Goal: Information Seeking & Learning: Learn about a topic

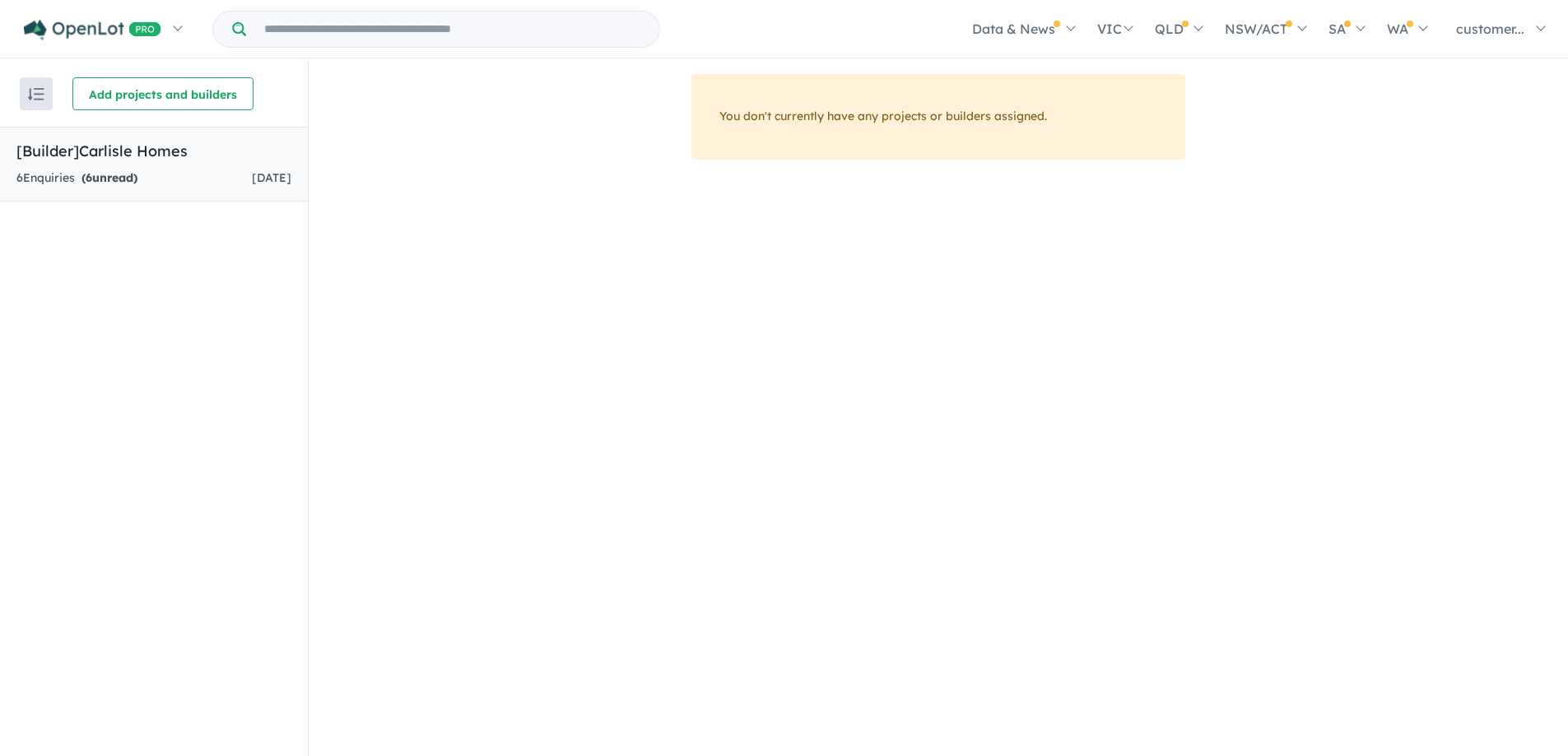
click at [117, 180] on strong "( 6 unread)" at bounding box center [109, 178] width 56 height 15
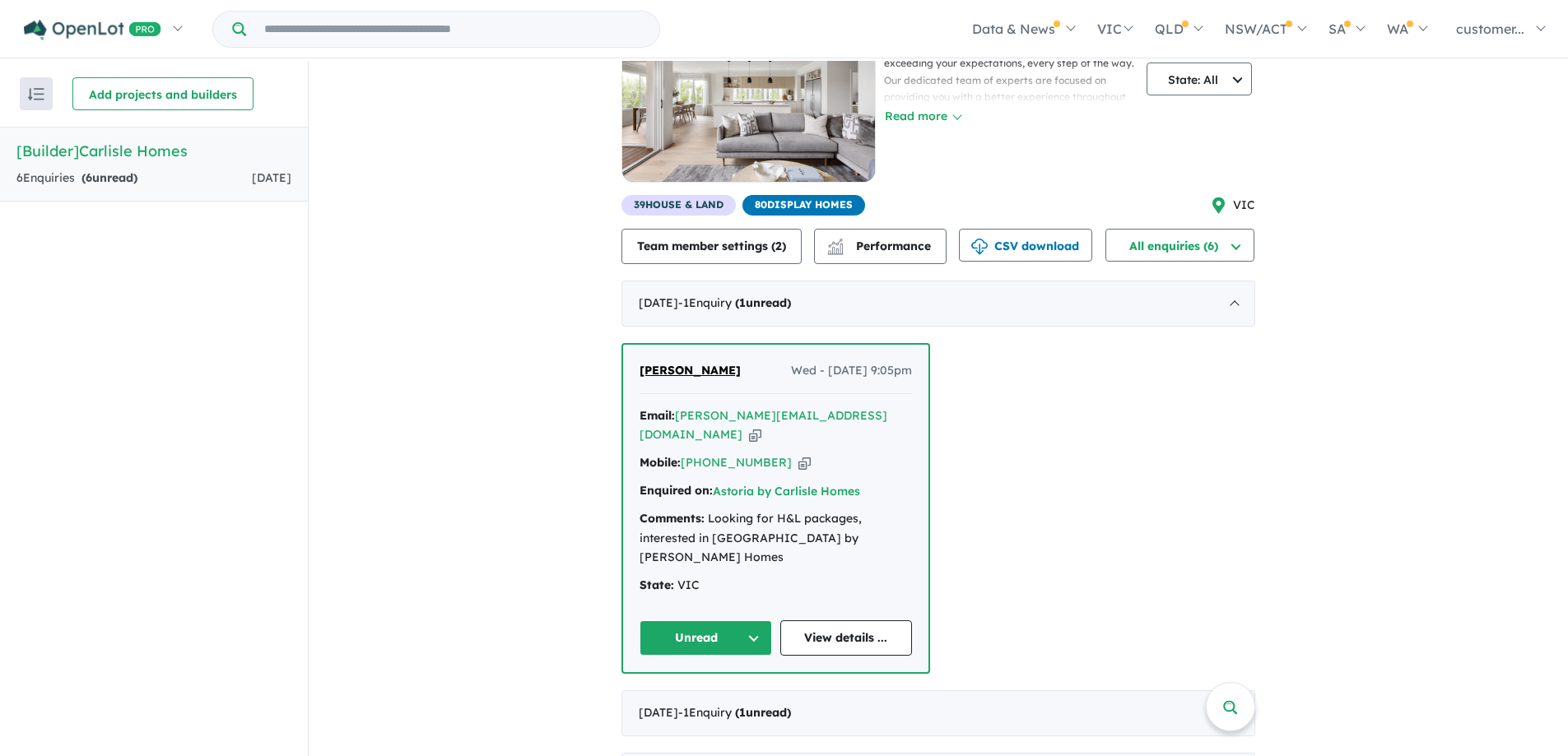
scroll to position [164, 0]
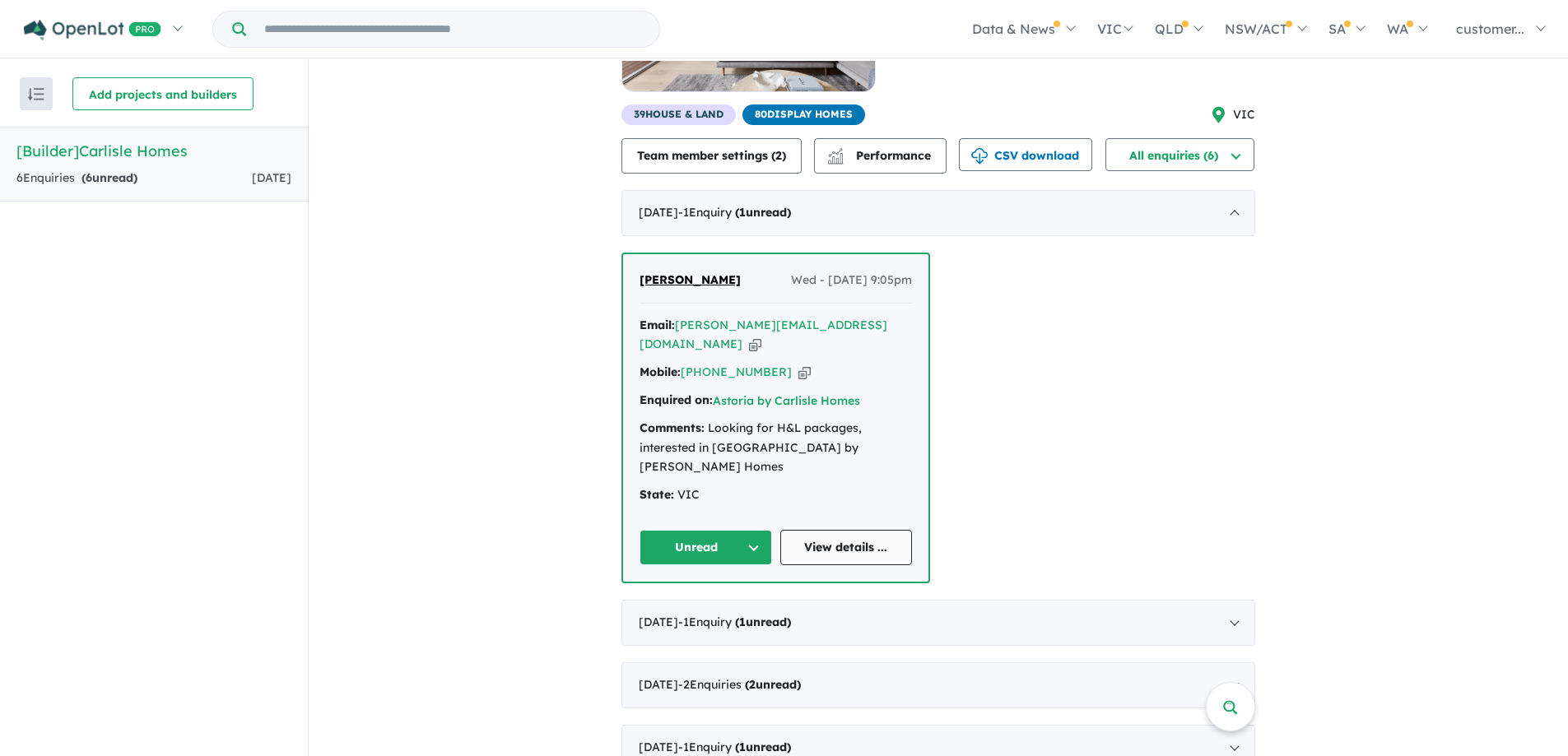
click at [838, 530] on link "View details ..." at bounding box center [847, 547] width 133 height 35
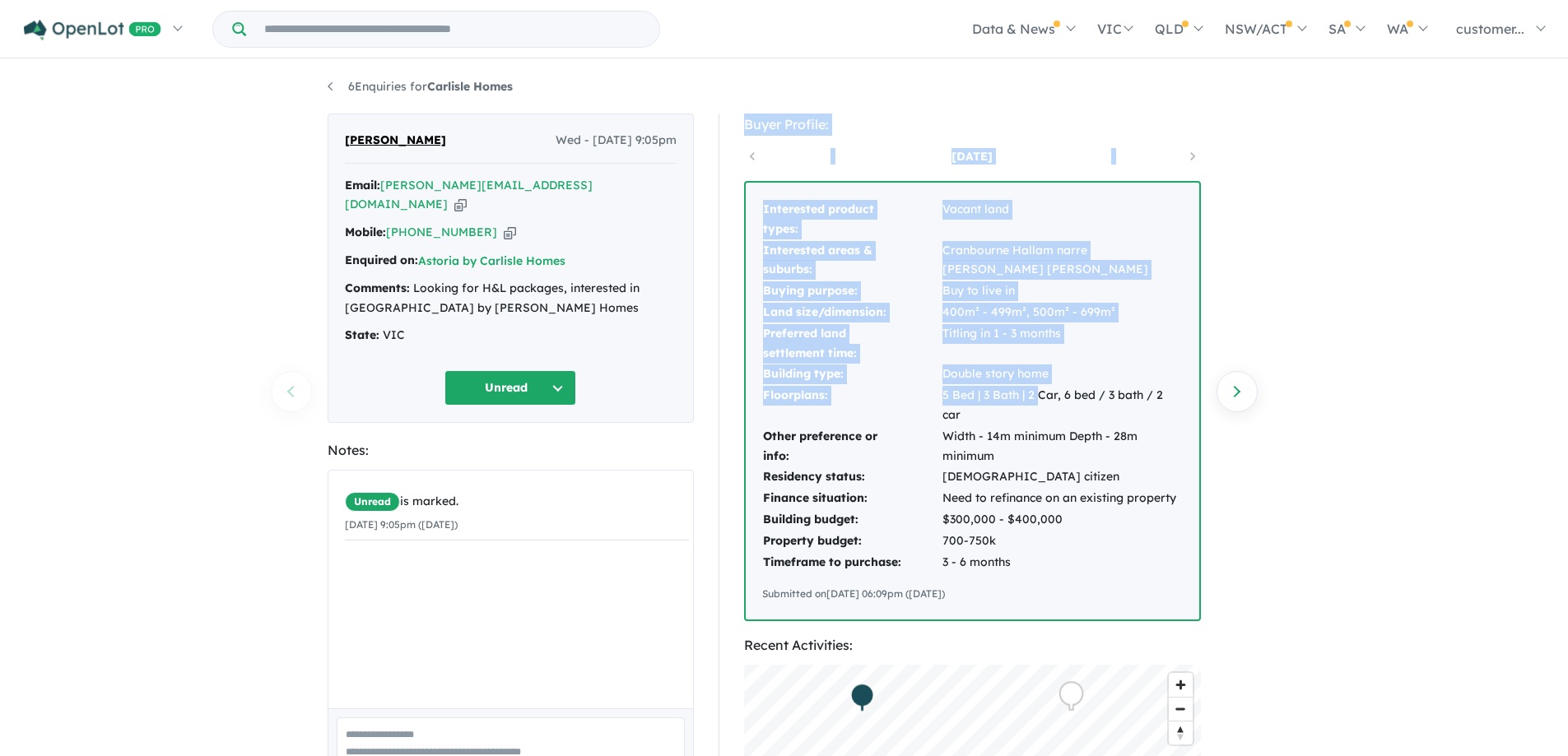
drag, startPoint x: 732, startPoint y: 109, endPoint x: 1040, endPoint y: 401, distance: 424.4
click at [1040, 401] on div "6 Enquiries for Carlisle Homes Previous enquiry Next enquiry [PERSON_NAME] Wed …" at bounding box center [784, 410] width 938 height 698
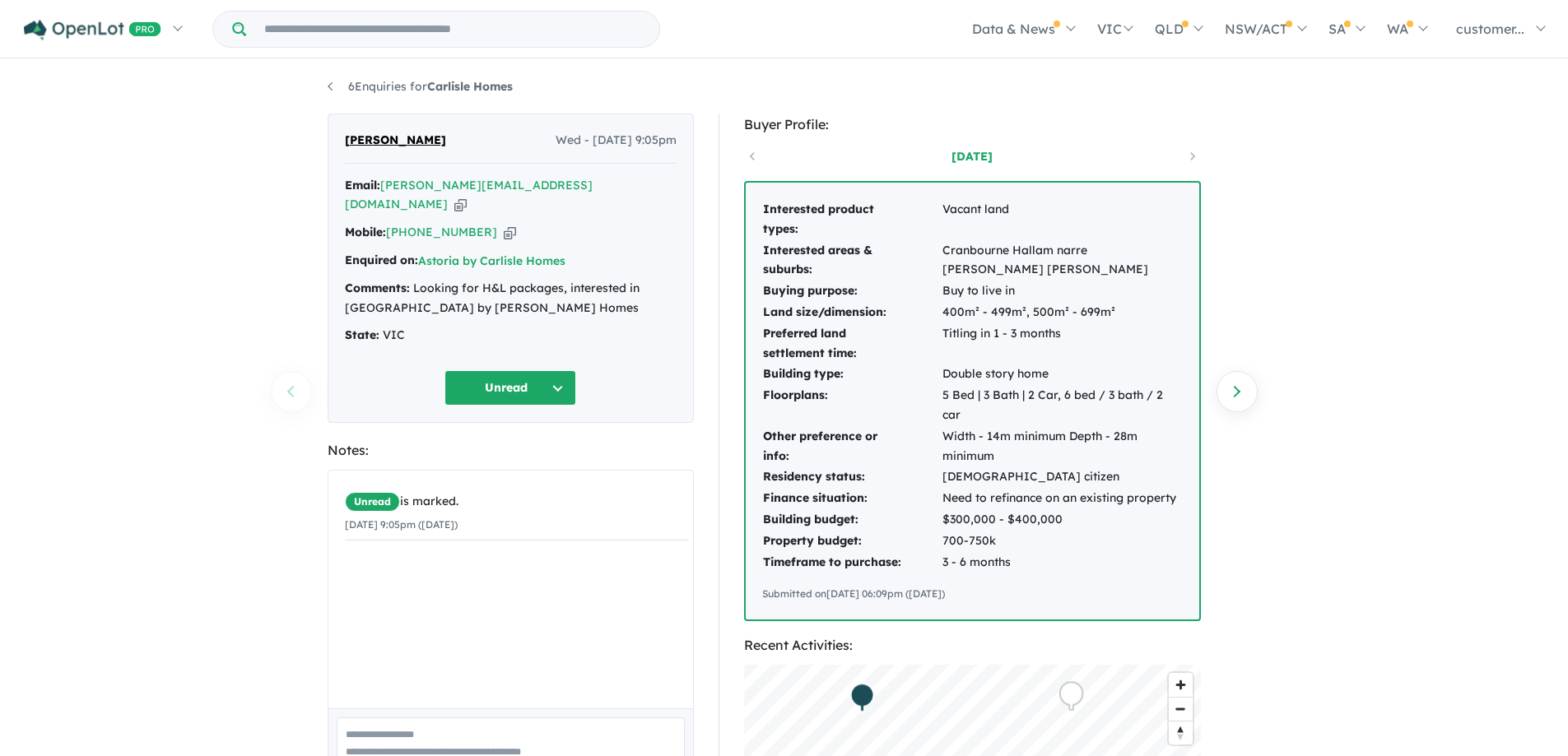
click at [1448, 224] on div "6 Enquiries for Carlisle Homes Previous enquiry Next enquiry Natasha K Wed - 17…" at bounding box center [784, 410] width 1568 height 698
